Goal: Find specific page/section: Find specific page/section

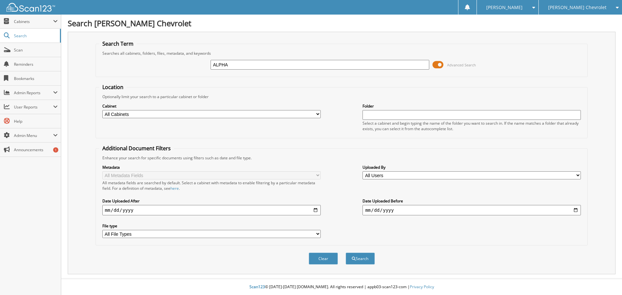
type input "ALPHA"
click at [346, 253] on button "Search" at bounding box center [360, 259] width 29 height 12
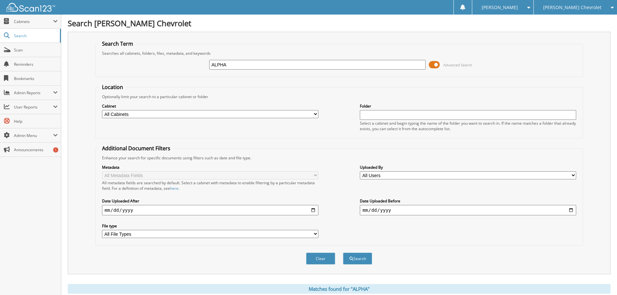
click at [315, 115] on select "All Cabinets 8300's ACCOUNTS PAYABLE AMEX ARBITRATION DEALS BENEFITS CAR DEALS" at bounding box center [210, 114] width 216 height 8
select select "47822"
click at [102, 110] on select "All Cabinets 8300's ACCOUNTS PAYABLE AMEX ARBITRATION DEALS BENEFITS CAR DEALS" at bounding box center [210, 114] width 216 height 8
click at [360, 259] on button "Search" at bounding box center [357, 259] width 29 height 12
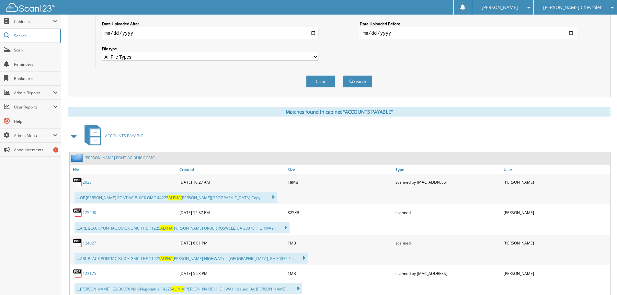
scroll to position [194, 0]
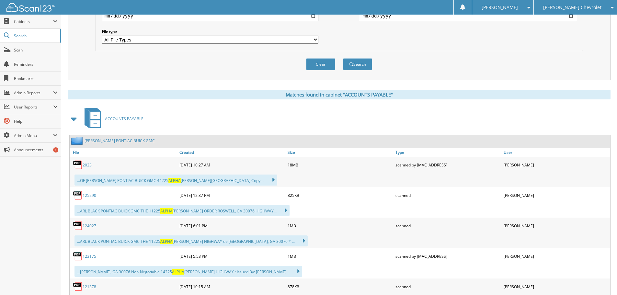
click at [72, 120] on span at bounding box center [74, 119] width 9 height 12
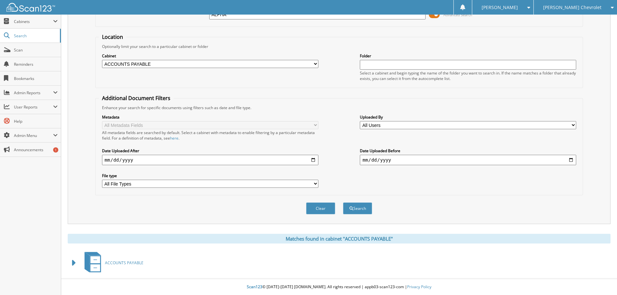
click at [72, 263] on span at bounding box center [74, 263] width 9 height 12
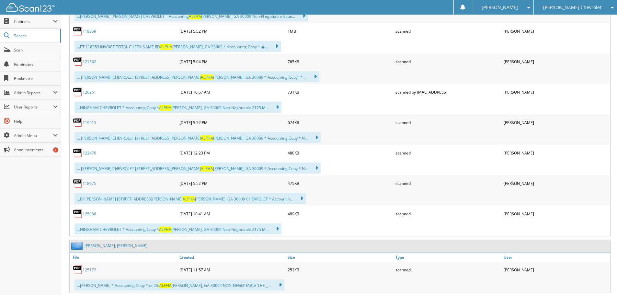
scroll to position [3239, 0]
